Goal: Transaction & Acquisition: Book appointment/travel/reservation

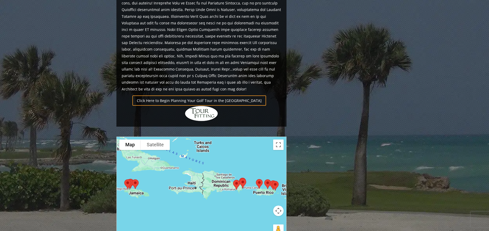
scroll to position [340, 0]
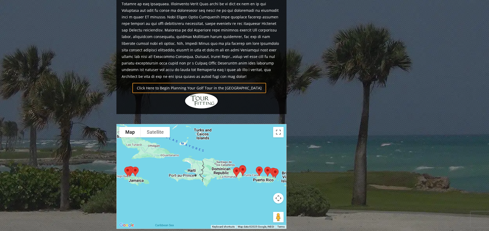
click at [240, 159] on div at bounding box center [202, 176] width 170 height 104
click at [278, 127] on button "Toggle fullscreen view" at bounding box center [278, 132] width 10 height 10
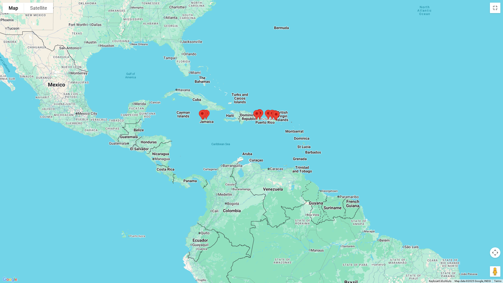
drag, startPoint x: 396, startPoint y: 233, endPoint x: 321, endPoint y: 167, distance: 100.6
click at [321, 167] on div at bounding box center [251, 141] width 503 height 283
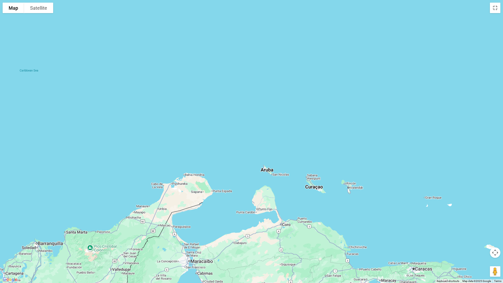
drag, startPoint x: 300, startPoint y: 179, endPoint x: 271, endPoint y: 146, distance: 43.7
click at [271, 146] on div at bounding box center [251, 141] width 503 height 283
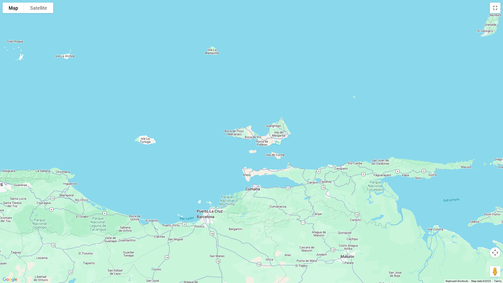
drag, startPoint x: 391, startPoint y: 211, endPoint x: 86, endPoint y: 104, distance: 322.8
click at [86, 104] on div at bounding box center [251, 141] width 503 height 283
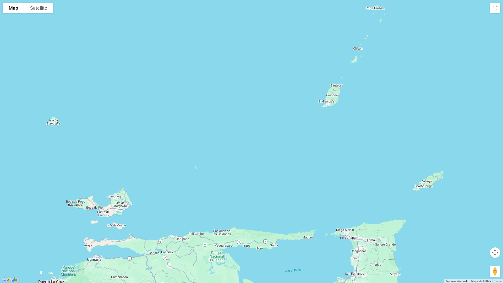
drag, startPoint x: 311, startPoint y: 91, endPoint x: 156, endPoint y: 161, distance: 169.9
click at [155, 161] on div at bounding box center [251, 141] width 503 height 283
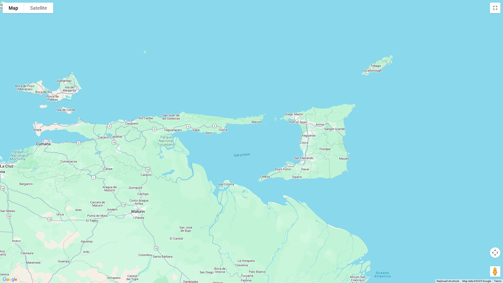
drag, startPoint x: 387, startPoint y: 115, endPoint x: 336, endPoint y: 0, distance: 126.0
click at [336, 0] on div at bounding box center [251, 141] width 503 height 283
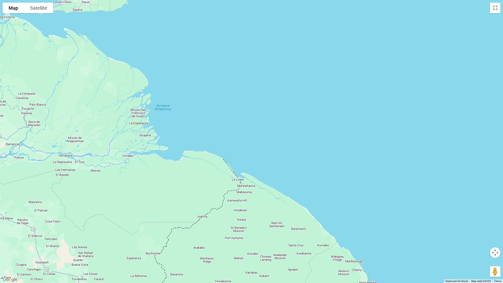
drag, startPoint x: 420, startPoint y: 223, endPoint x: 193, endPoint y: 51, distance: 285.2
click at [193, 51] on div at bounding box center [251, 141] width 503 height 283
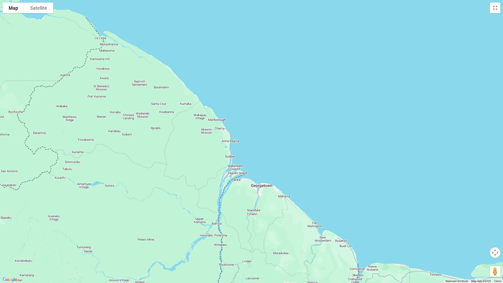
drag, startPoint x: 404, startPoint y: 225, endPoint x: 263, endPoint y: 79, distance: 203.2
click at [263, 79] on div at bounding box center [251, 141] width 503 height 283
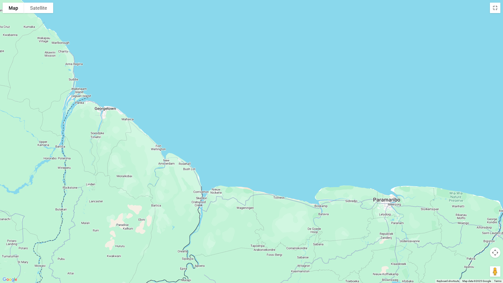
drag, startPoint x: 399, startPoint y: 181, endPoint x: 245, endPoint y: 105, distance: 171.5
click at [245, 105] on div at bounding box center [251, 141] width 503 height 283
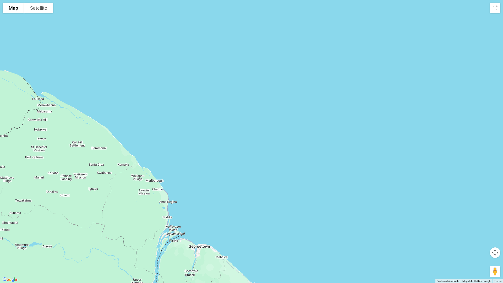
drag, startPoint x: 457, startPoint y: 159, endPoint x: 405, endPoint y: 242, distance: 97.9
click at [480, 230] on div at bounding box center [251, 141] width 503 height 283
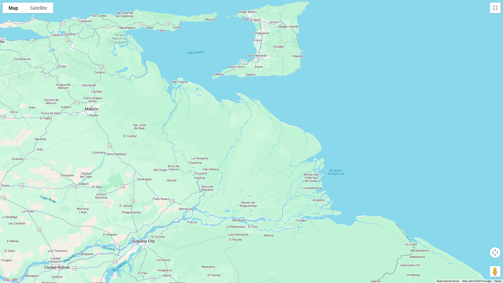
drag, startPoint x: 53, startPoint y: 61, endPoint x: 493, endPoint y: 236, distance: 473.0
click at [489, 230] on div at bounding box center [251, 141] width 503 height 283
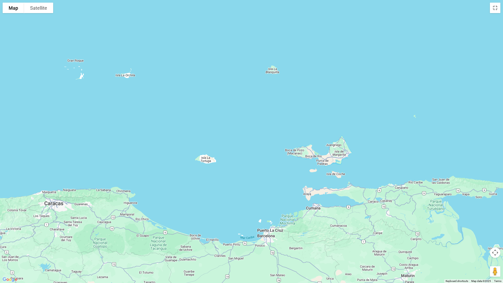
drag, startPoint x: 179, startPoint y: 54, endPoint x: 495, endPoint y: 222, distance: 358.0
click at [489, 222] on div at bounding box center [251, 141] width 503 height 283
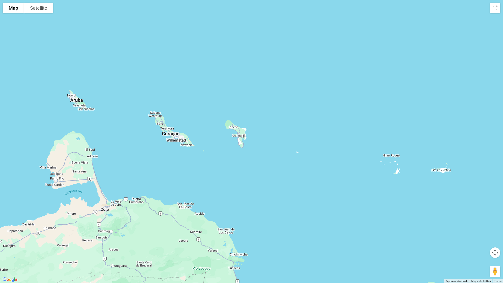
drag, startPoint x: 131, startPoint y: 124, endPoint x: 447, endPoint y: 219, distance: 330.0
click at [447, 219] on div at bounding box center [251, 141] width 503 height 283
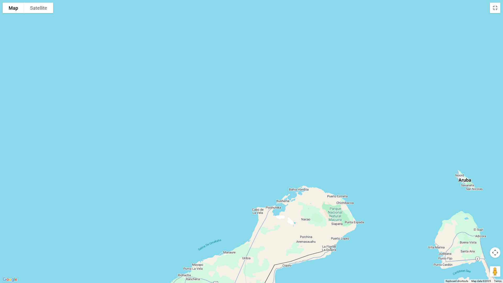
drag, startPoint x: 114, startPoint y: 108, endPoint x: 503, endPoint y: 187, distance: 396.2
click at [489, 187] on div at bounding box center [251, 141] width 503 height 283
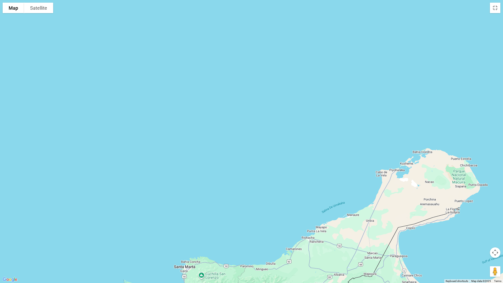
drag, startPoint x: 191, startPoint y: 156, endPoint x: 315, endPoint y: 118, distance: 129.7
click at [315, 118] on div at bounding box center [251, 141] width 503 height 283
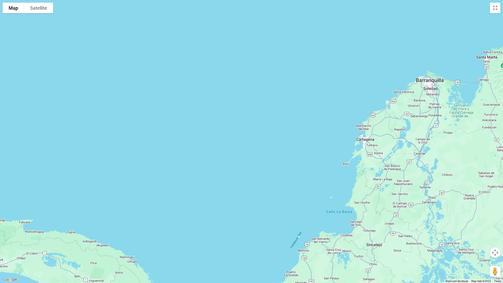
drag, startPoint x: 156, startPoint y: 242, endPoint x: 432, endPoint y: 46, distance: 338.6
click at [457, 33] on div at bounding box center [251, 141] width 503 height 283
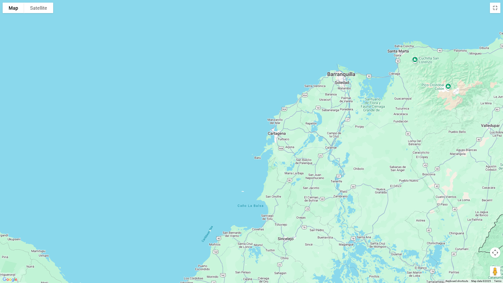
drag, startPoint x: 268, startPoint y: 152, endPoint x: 179, endPoint y: 153, distance: 89.6
click at [179, 153] on div at bounding box center [251, 141] width 503 height 283
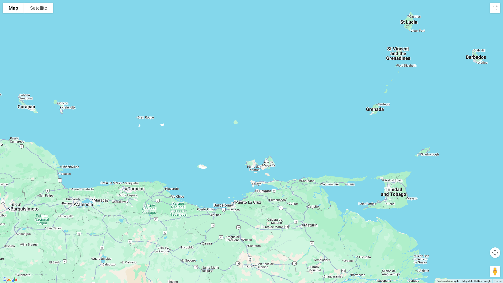
drag, startPoint x: 436, startPoint y: 142, endPoint x: -104, endPoint y: 213, distance: 544.7
click at [0, 213] on html "Hidden Links Golf Top Nav About Contact Testimonials The Open Request a Custom …" at bounding box center [251, 102] width 503 height 885
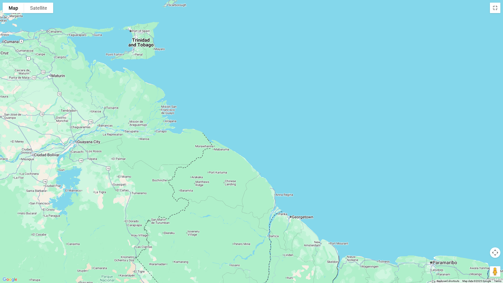
drag, startPoint x: 401, startPoint y: 213, endPoint x: 148, endPoint y: 65, distance: 293.6
click at [147, 64] on div at bounding box center [251, 141] width 503 height 283
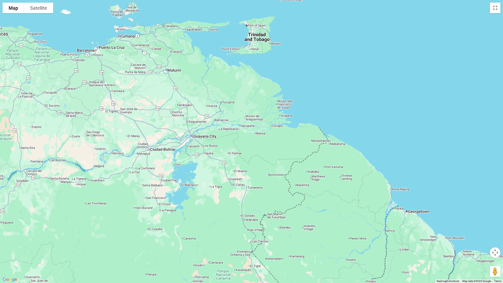
drag, startPoint x: 394, startPoint y: 217, endPoint x: 501, endPoint y: 207, distance: 107.6
click at [489, 207] on div at bounding box center [251, 141] width 503 height 283
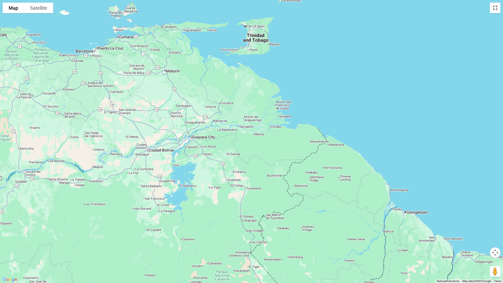
click at [489, 8] on button "Toggle fullscreen view" at bounding box center [495, 8] width 10 height 10
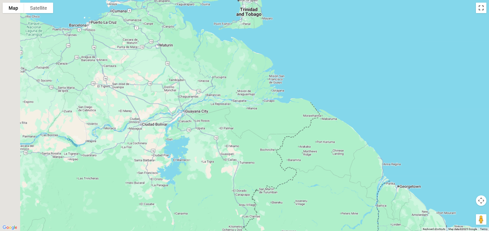
scroll to position [618, 0]
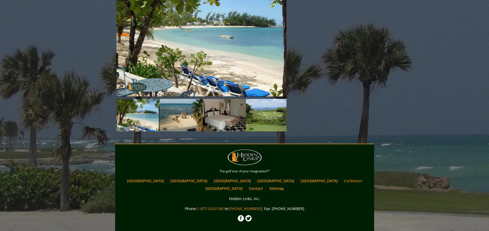
click at [342, 177] on link "Caribbean" at bounding box center [354, 181] width 24 height 8
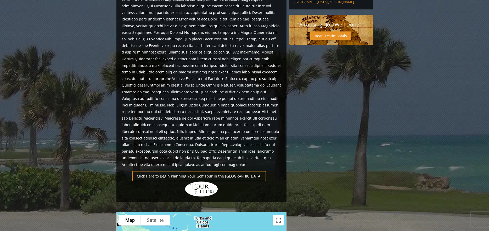
scroll to position [262, 0]
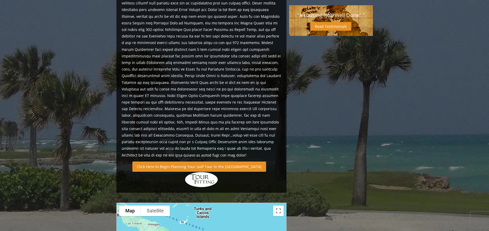
click at [205, 161] on link "Click Here to Begin Planning Your Golf Tour in the [GEOGRAPHIC_DATA]" at bounding box center [200, 166] width 134 height 10
